Goal: Transaction & Acquisition: Purchase product/service

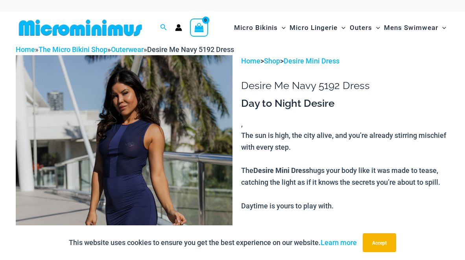
click at [222, 37] on div "Search for: Search Search No products in the cart. No products in the cart. Con…" at bounding box center [233, 28] width 434 height 32
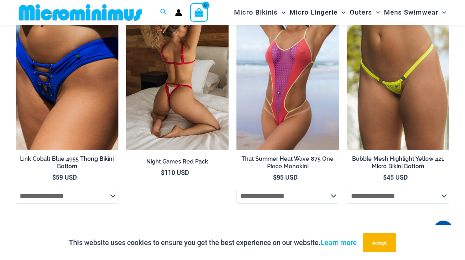
scroll to position [1696, 0]
click at [183, 86] on img at bounding box center [177, 72] width 103 height 154
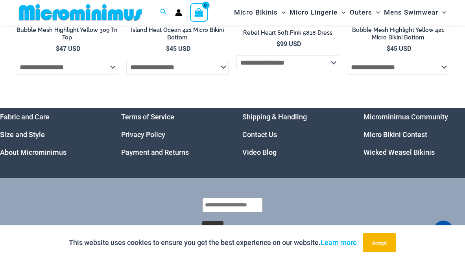
scroll to position [2225, 0]
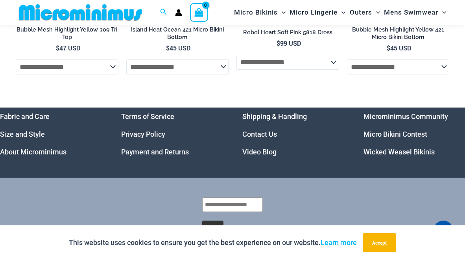
click at [377, 138] on link "Micro Bikini Contest" at bounding box center [396, 134] width 64 height 8
